Goal: Check status: Check status

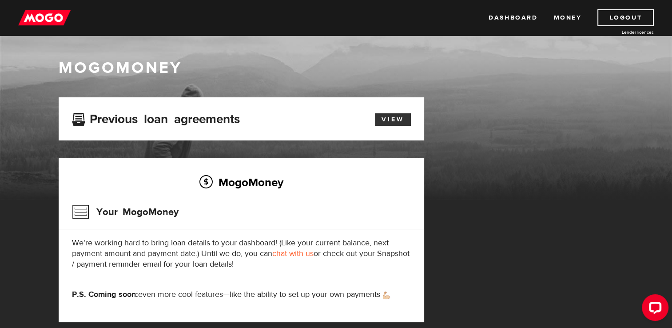
click at [397, 118] on link "View" at bounding box center [393, 119] width 36 height 12
click at [508, 16] on link "Dashboard" at bounding box center [512, 17] width 49 height 17
click at [81, 209] on h3 "Your MogoMoney" at bounding box center [125, 211] width 107 height 23
click at [222, 180] on h2 "MogoMoney" at bounding box center [241, 182] width 339 height 19
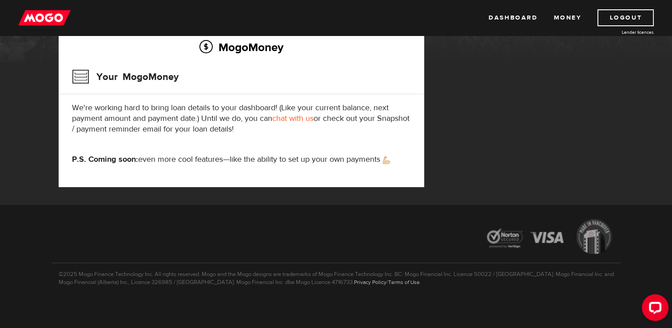
scroll to position [136, 0]
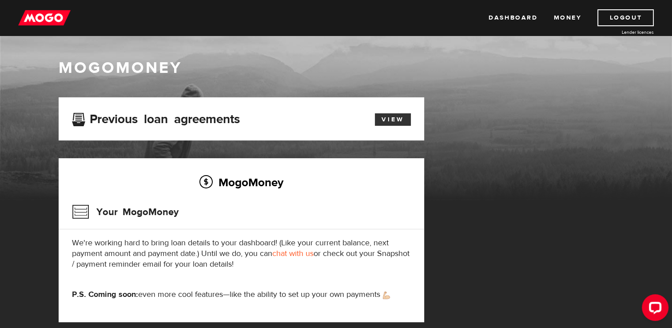
click at [397, 121] on link "View" at bounding box center [393, 119] width 36 height 12
